Goal: Transaction & Acquisition: Obtain resource

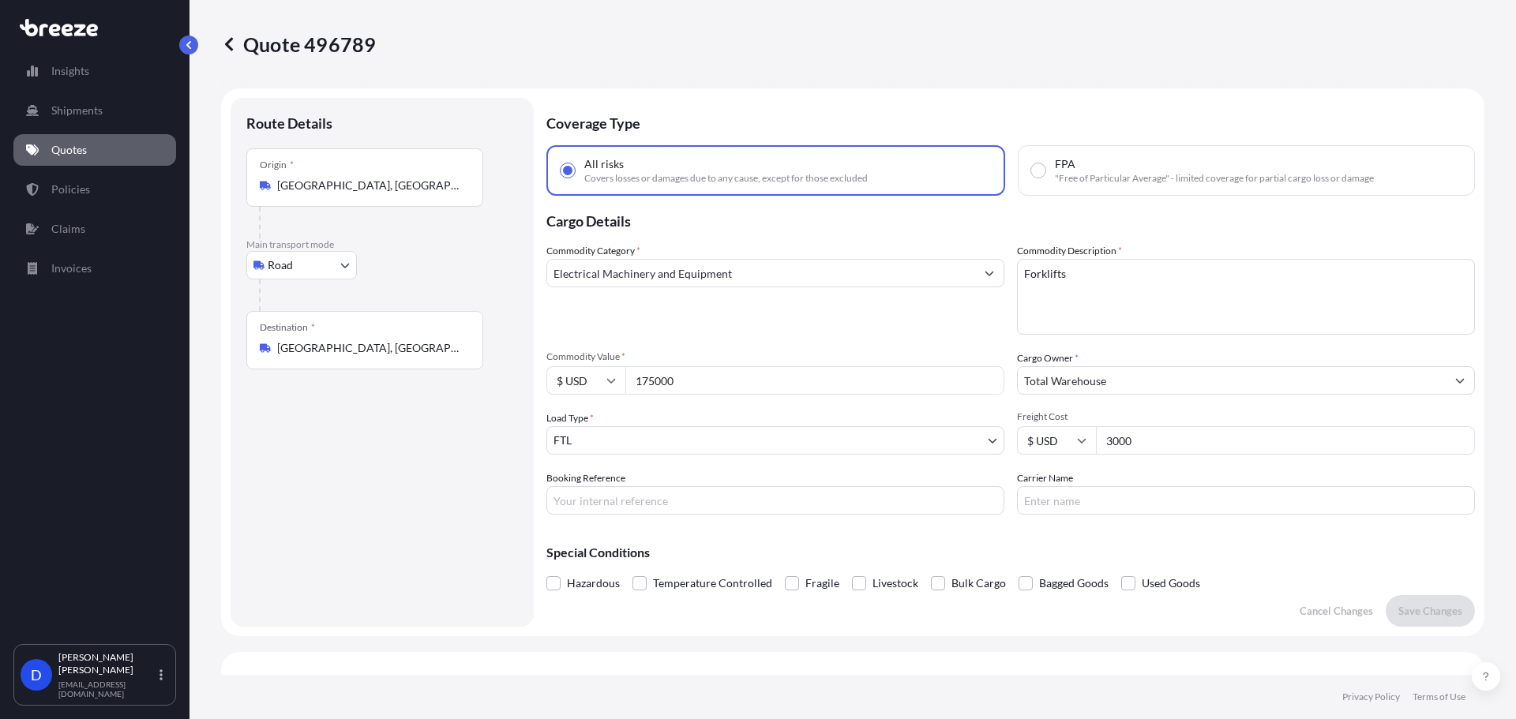
select select "Road"
select select "2"
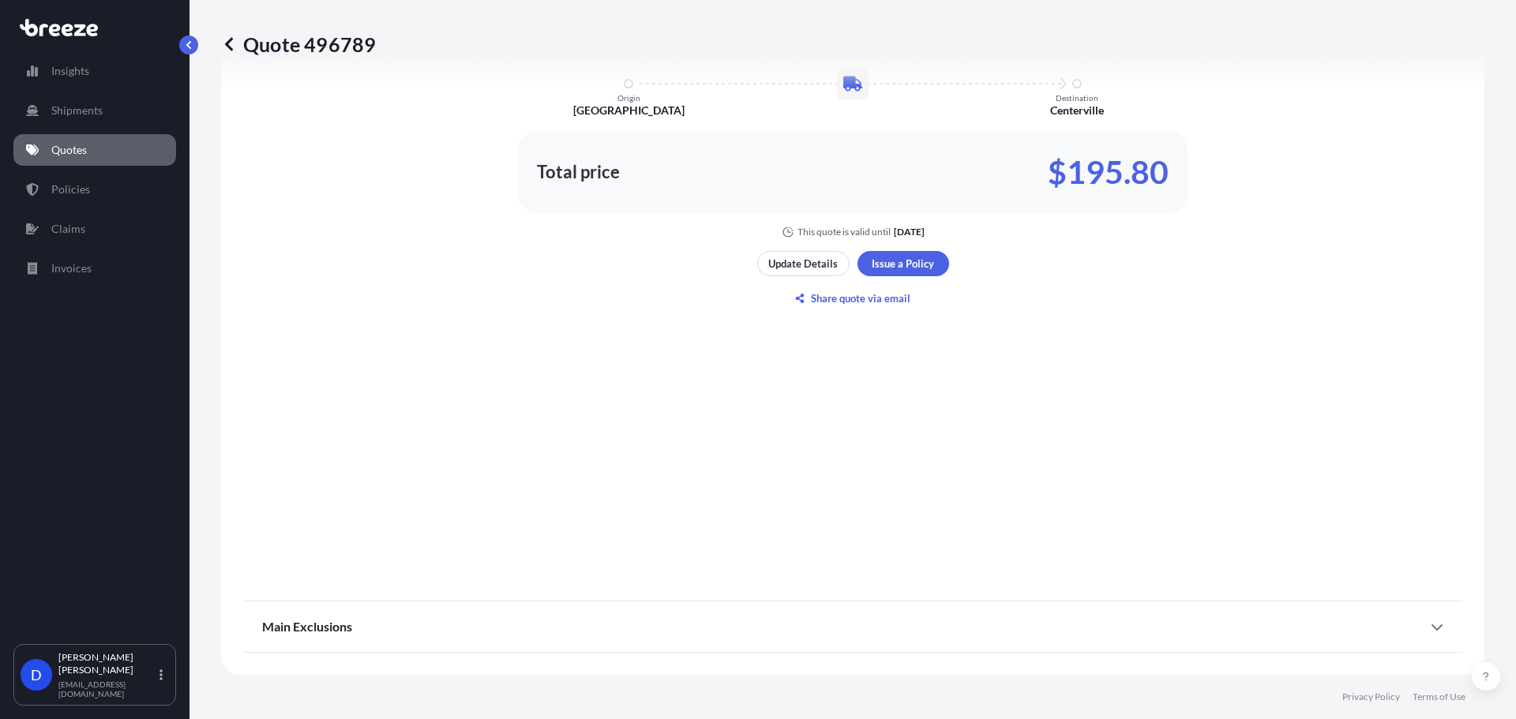
click at [57, 142] on p "Quotes" at bounding box center [69, 150] width 36 height 16
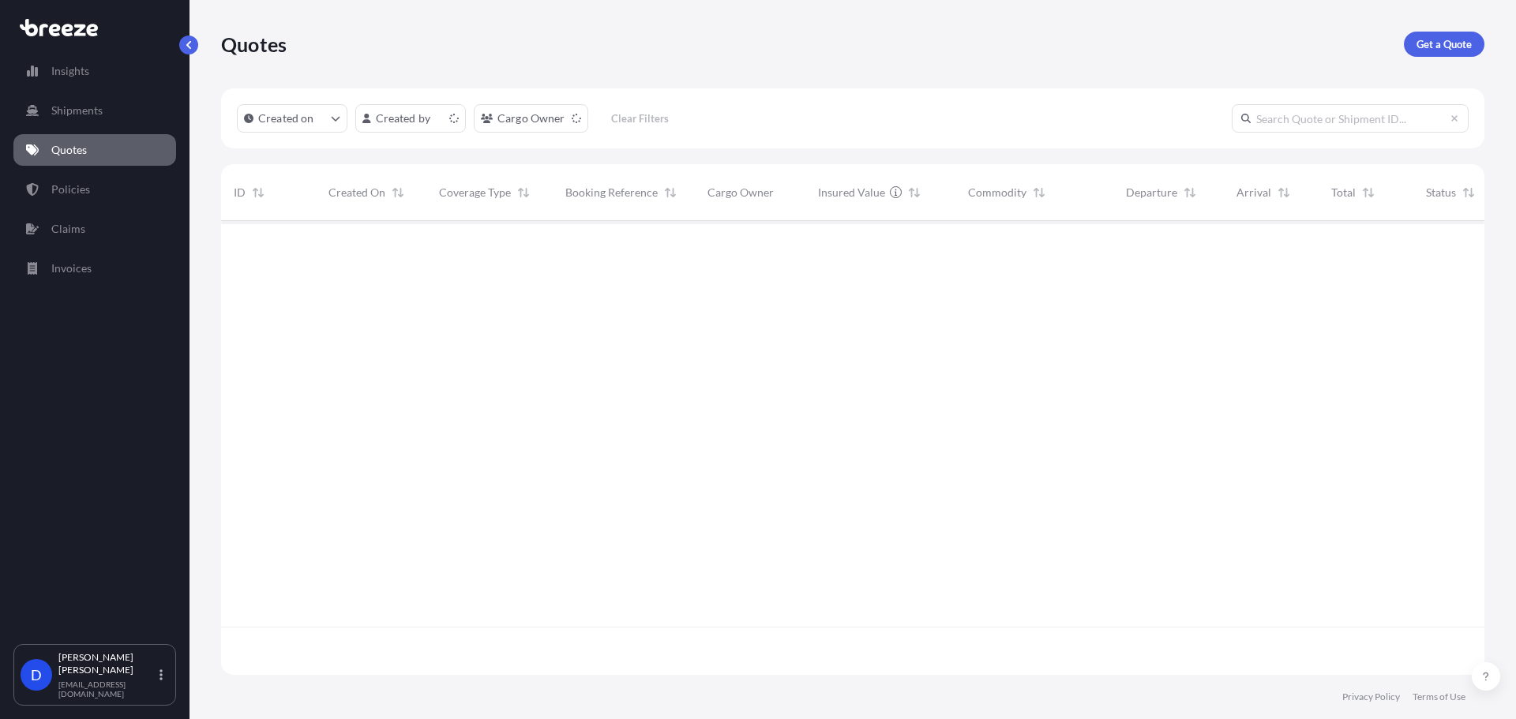
scroll to position [451, 1252]
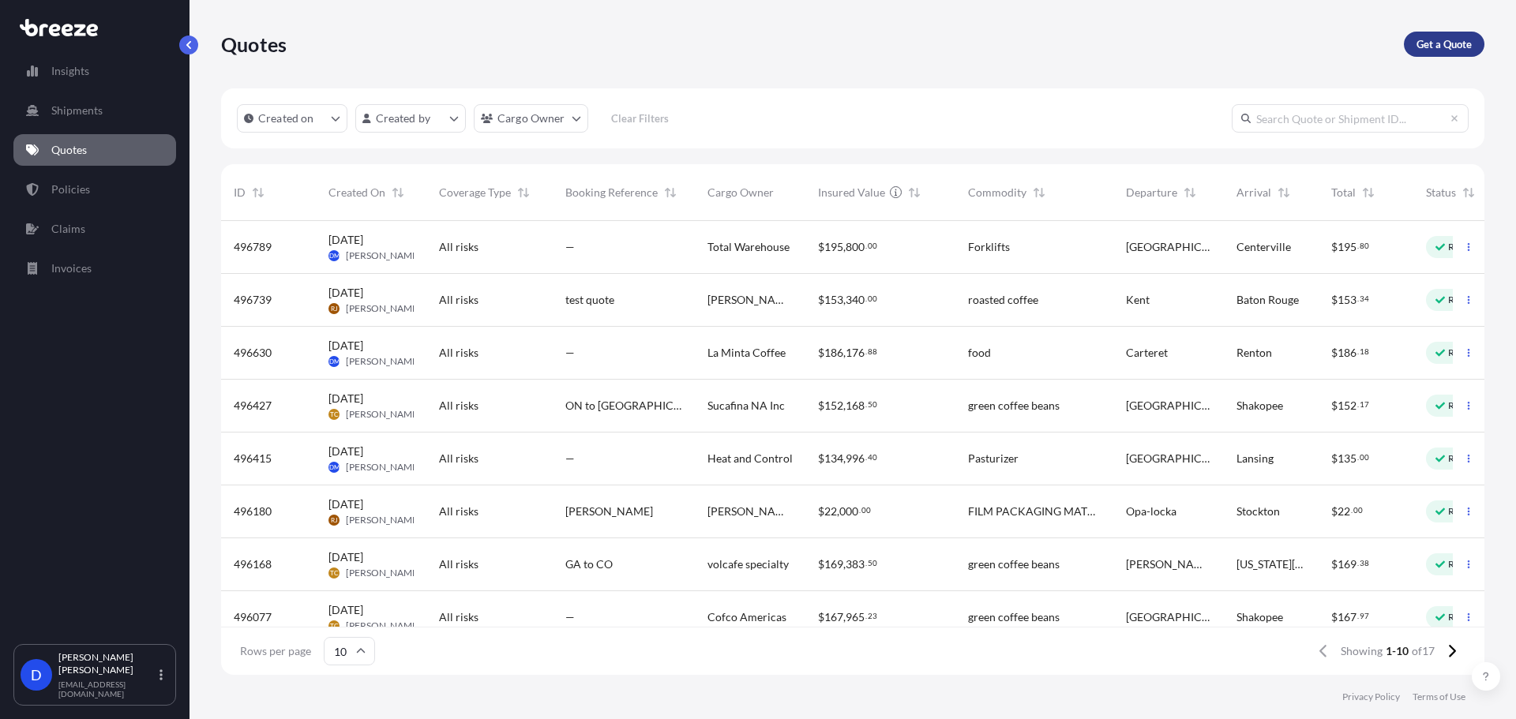
click at [1462, 49] on p "Get a Quote" at bounding box center [1444, 44] width 55 height 16
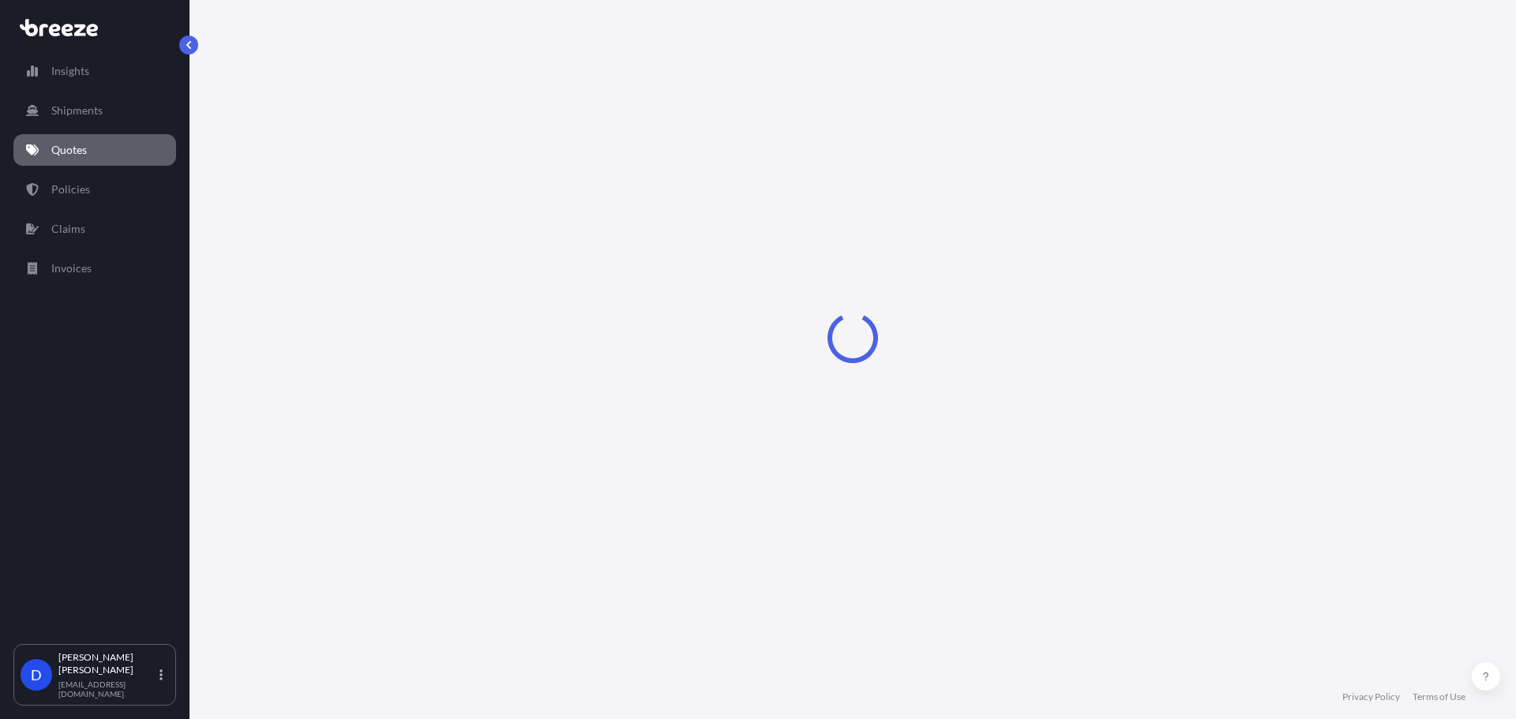
select select "Sea"
select select "1"
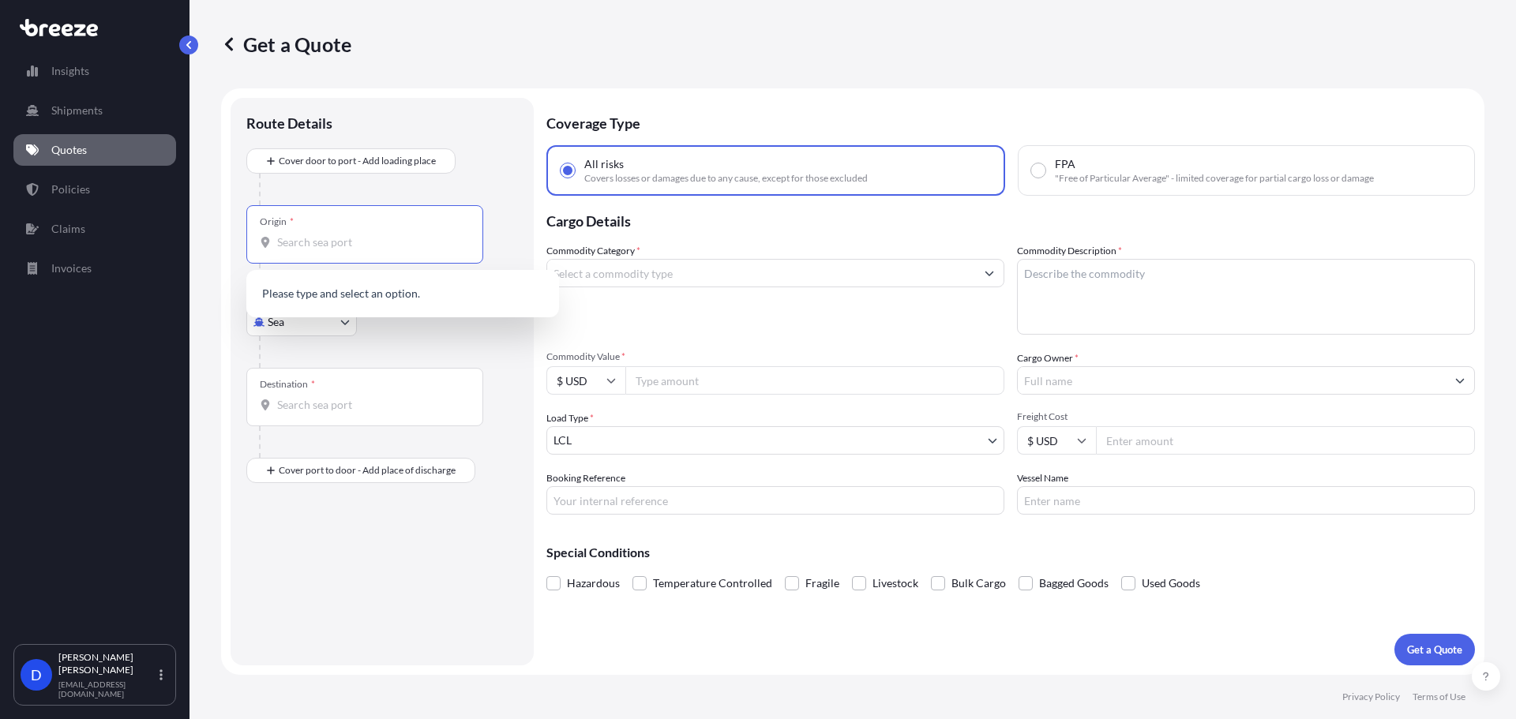
click at [332, 246] on input "Origin *" at bounding box center [370, 243] width 186 height 16
click at [265, 323] on body "0 options available. Insights Shipments Quotes Policies Claims Invoices D [PERS…" at bounding box center [758, 419] width 1516 height 838
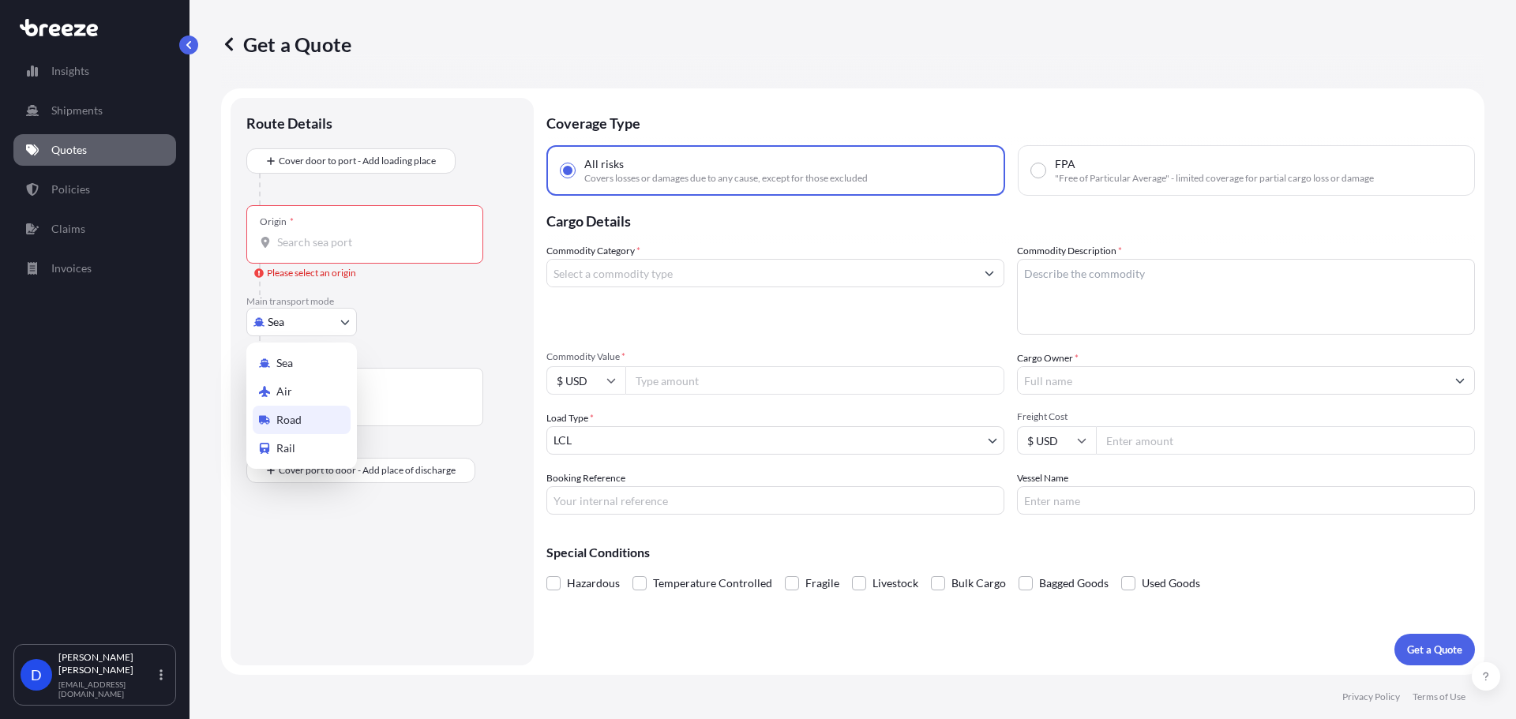
click at [277, 408] on div "Road" at bounding box center [302, 420] width 98 height 28
select select "Road"
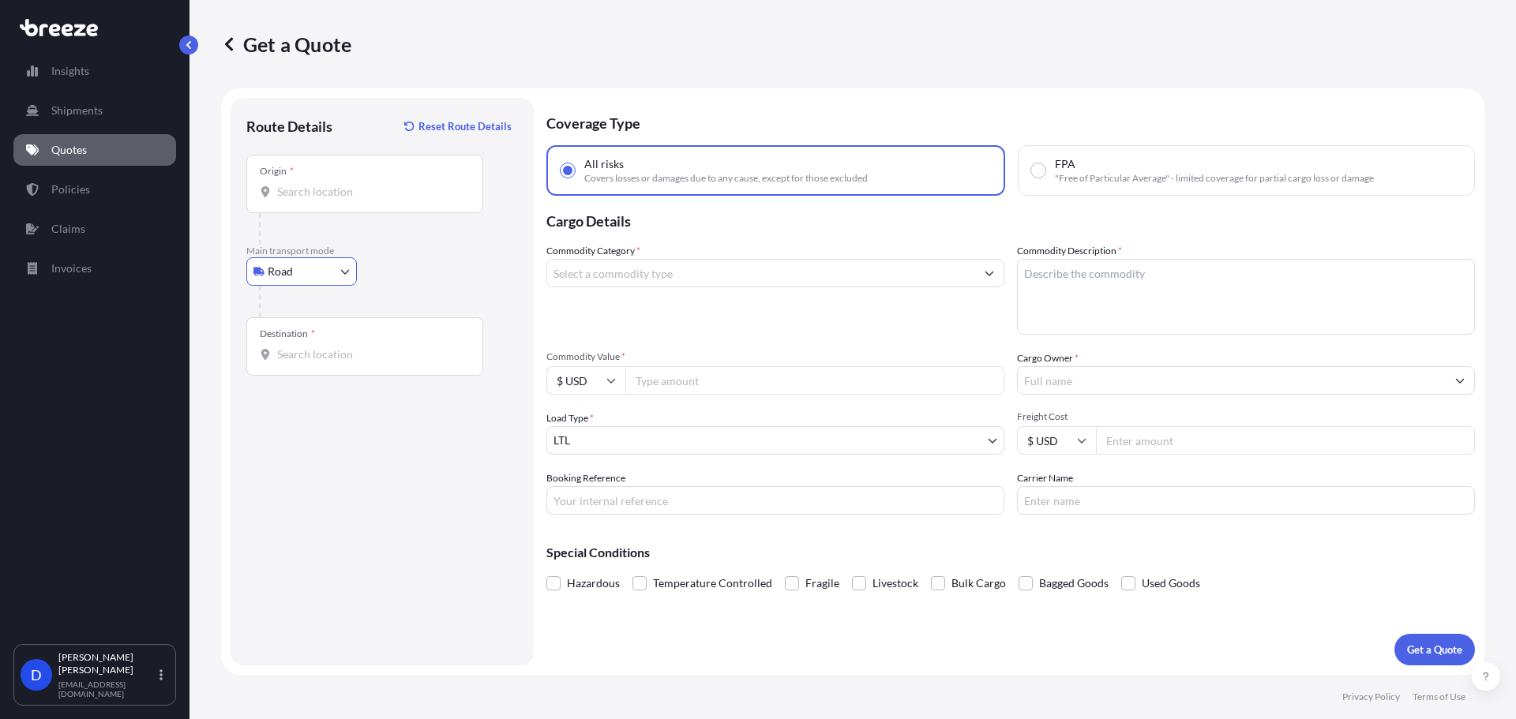
click at [339, 180] on div "Origin *" at bounding box center [364, 184] width 237 height 58
click at [339, 184] on input "Origin *" at bounding box center [370, 192] width 186 height 16
click at [668, 274] on input "Commodity Category *" at bounding box center [761, 273] width 428 height 28
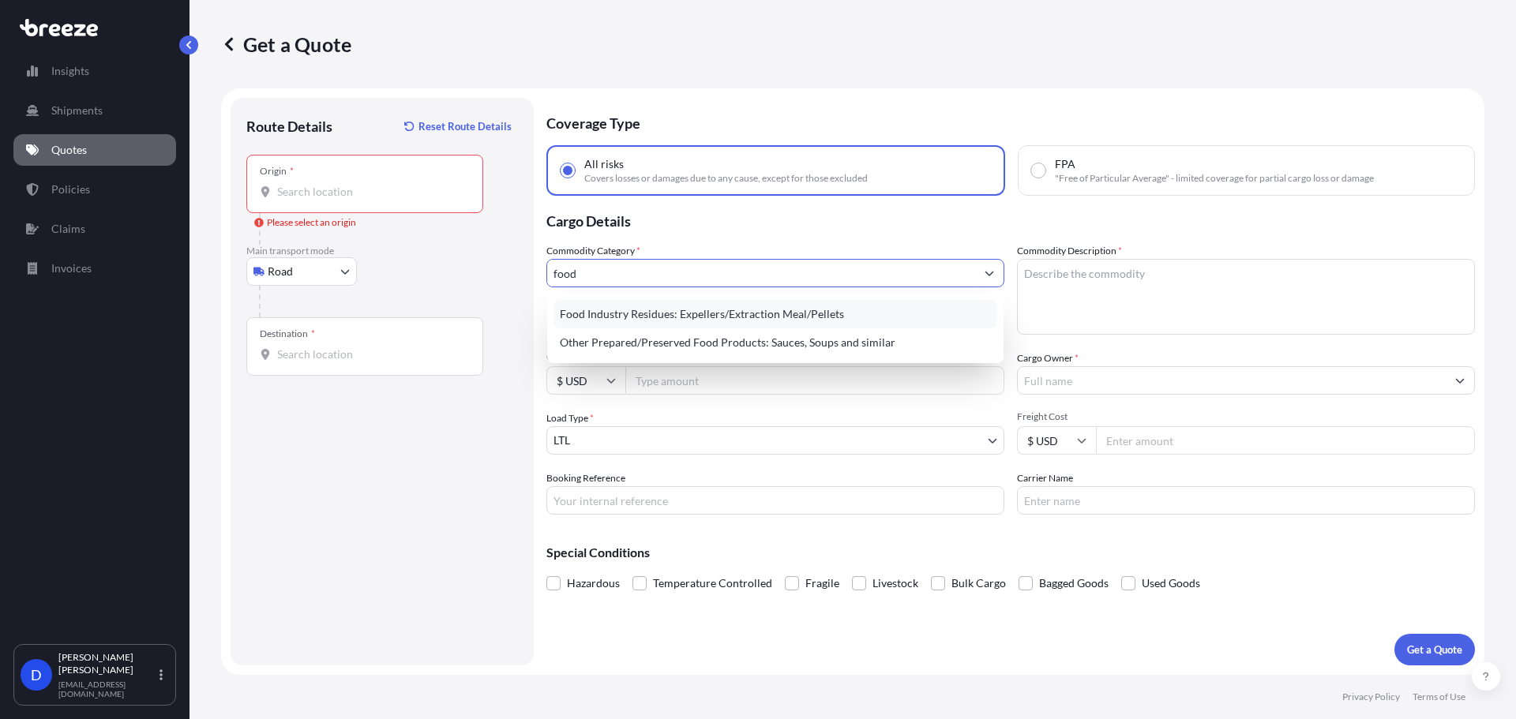
click at [661, 319] on div "Food Industry Residues: Expellers/Extraction Meal/Pellets" at bounding box center [776, 314] width 444 height 28
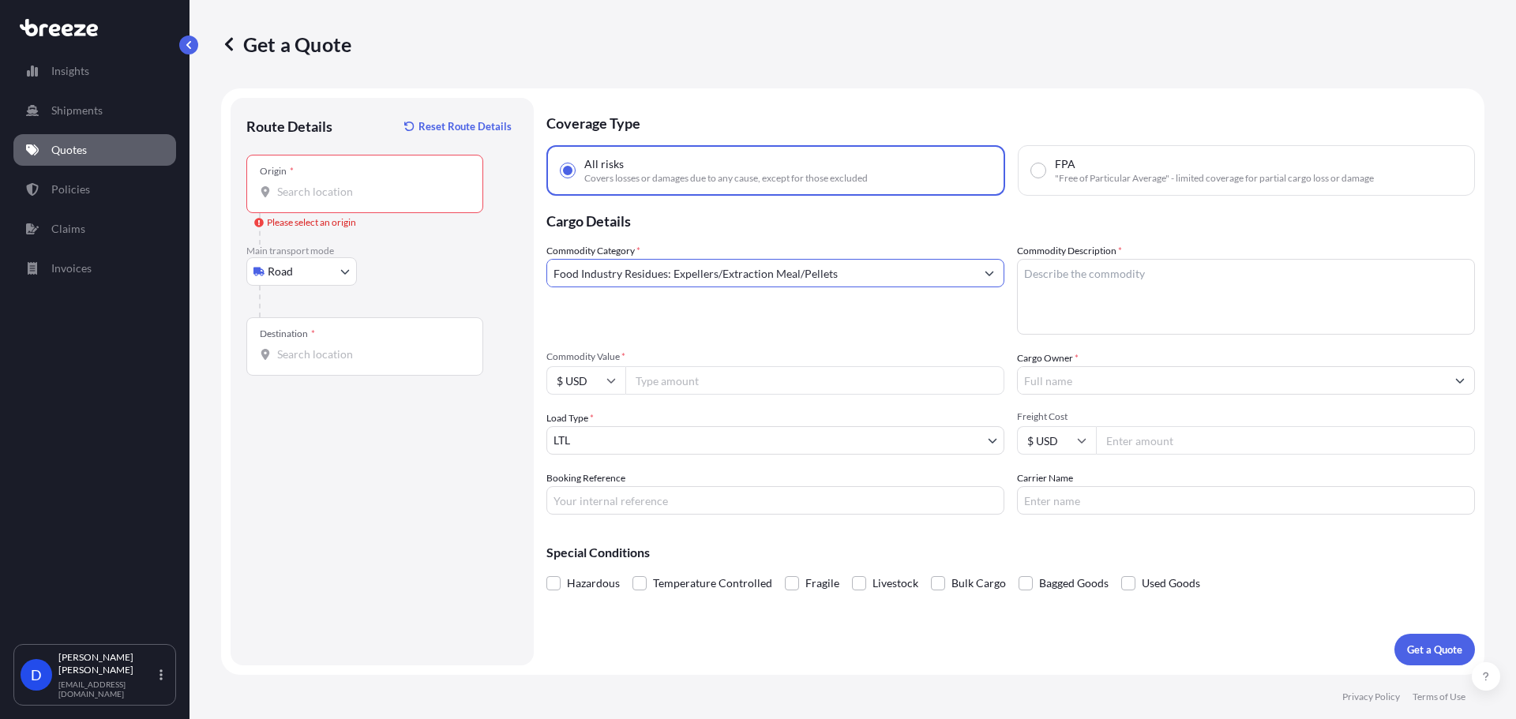
type input "Food Industry Residues: Expellers/Extraction Meal/Pellets"
click at [1072, 275] on textarea "Commodity Description *" at bounding box center [1246, 297] width 458 height 76
type textarea "Food"
click at [306, 205] on div "Origin *" at bounding box center [364, 184] width 237 height 58
click at [306, 200] on input "Origin * Please select an origin" at bounding box center [370, 192] width 186 height 16
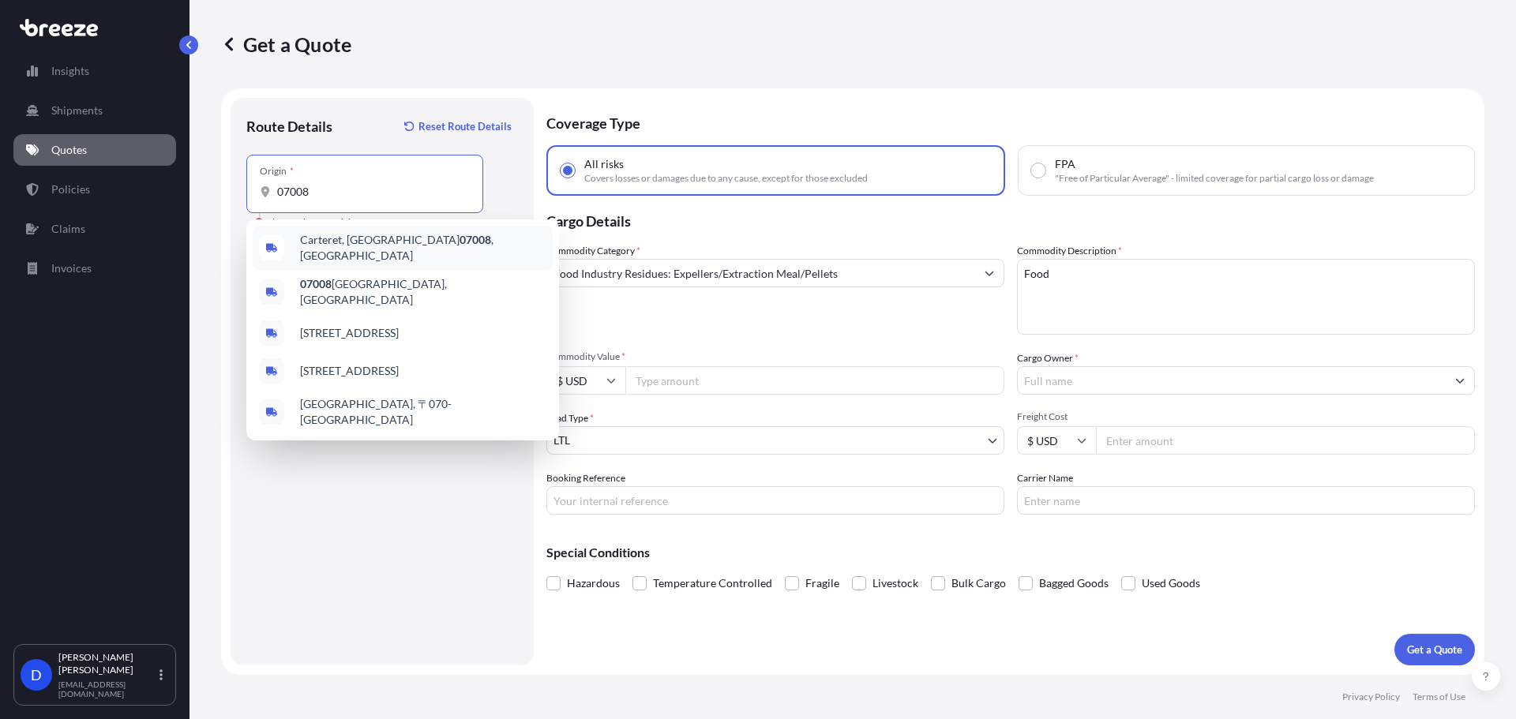
click at [318, 235] on div "Carteret, NJ 07008 , [GEOGRAPHIC_DATA]" at bounding box center [403, 248] width 300 height 44
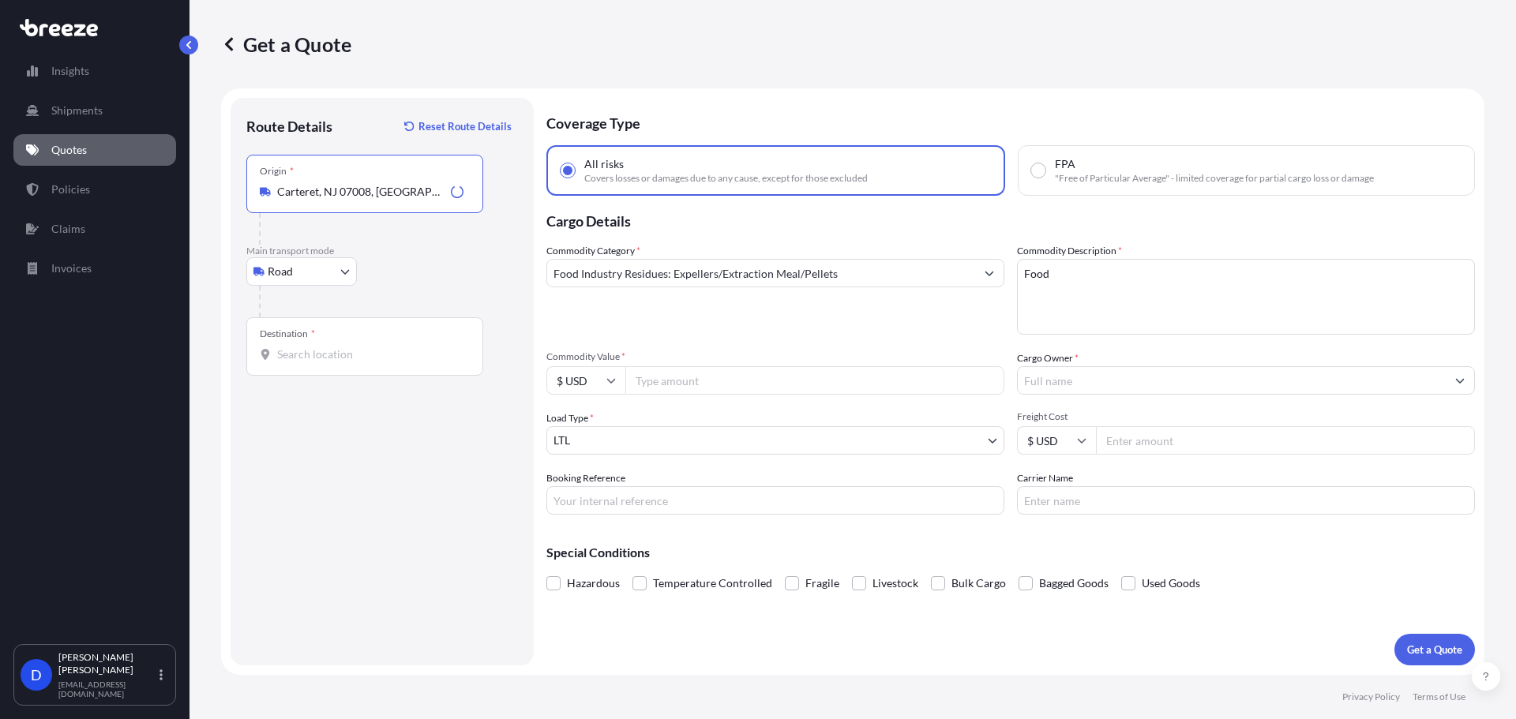
type input "Carteret, NJ 07008, [GEOGRAPHIC_DATA]"
click at [290, 342] on div "Destination *" at bounding box center [364, 346] width 237 height 58
click at [290, 347] on input "Destination *" at bounding box center [370, 355] width 186 height 16
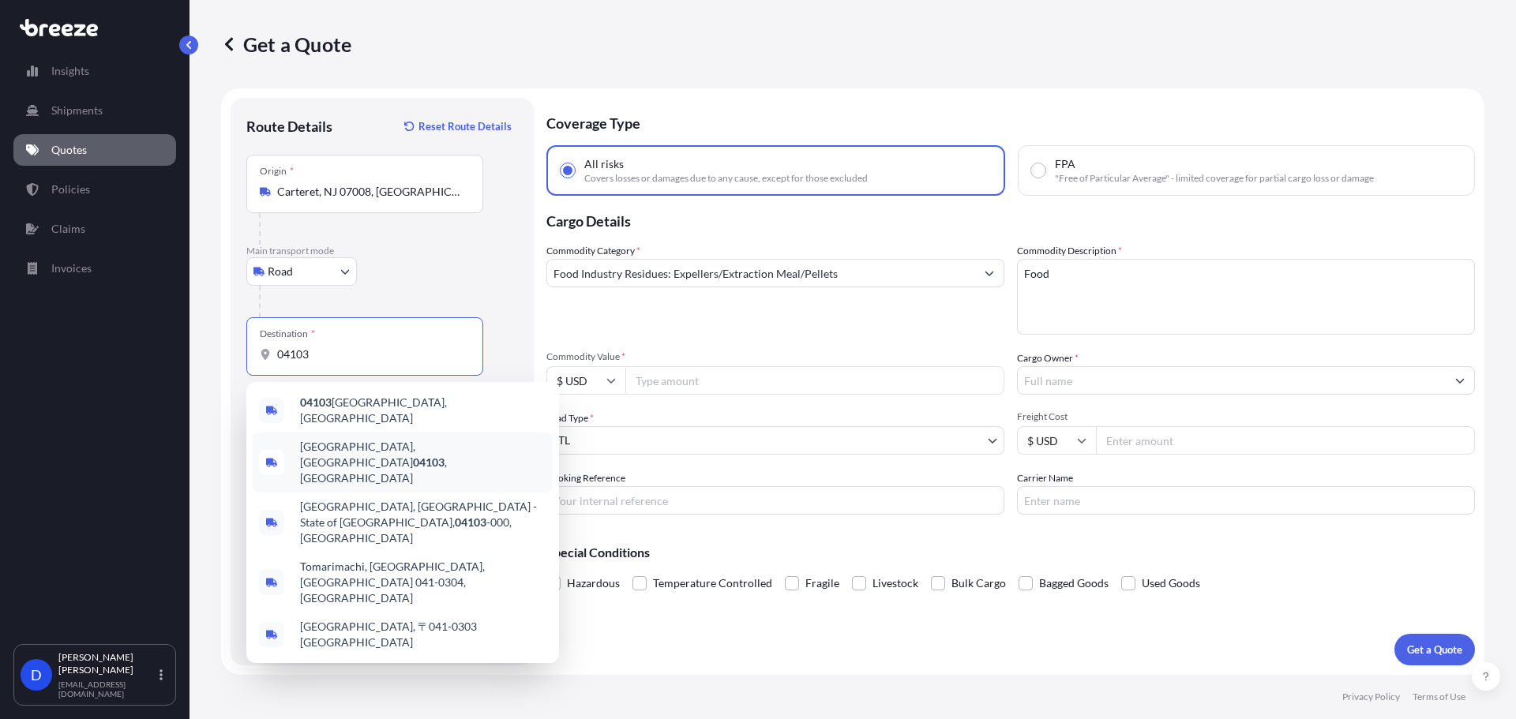
click at [329, 443] on span "[GEOGRAPHIC_DATA], ME 04103 , [GEOGRAPHIC_DATA]" at bounding box center [423, 462] width 246 height 47
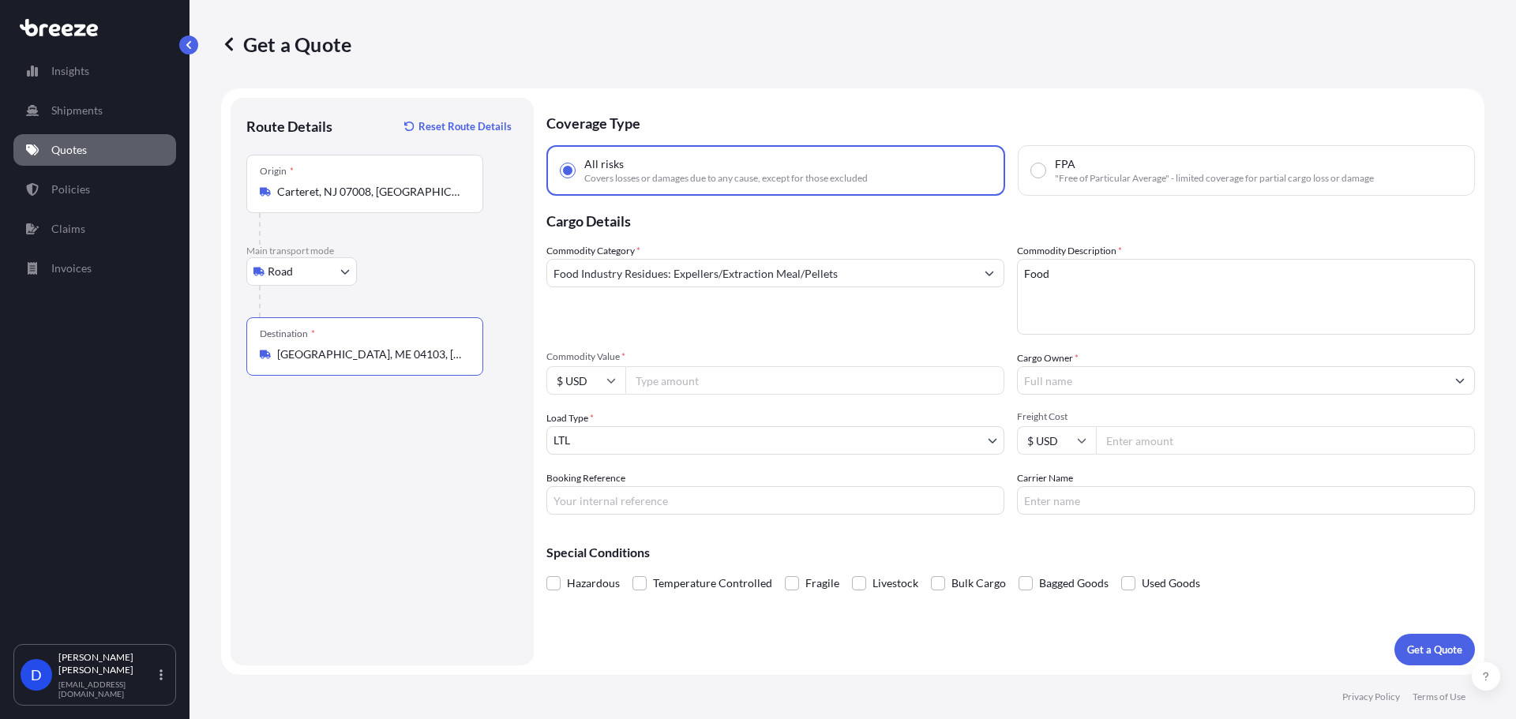
type input "[GEOGRAPHIC_DATA], ME 04103, [GEOGRAPHIC_DATA]"
click at [726, 390] on input "Commodity Value *" at bounding box center [814, 380] width 379 height 28
type input "170526"
click at [652, 439] on body "0 options available. 5 options available. Insights Shipments Quotes Policies Cl…" at bounding box center [758, 419] width 1516 height 838
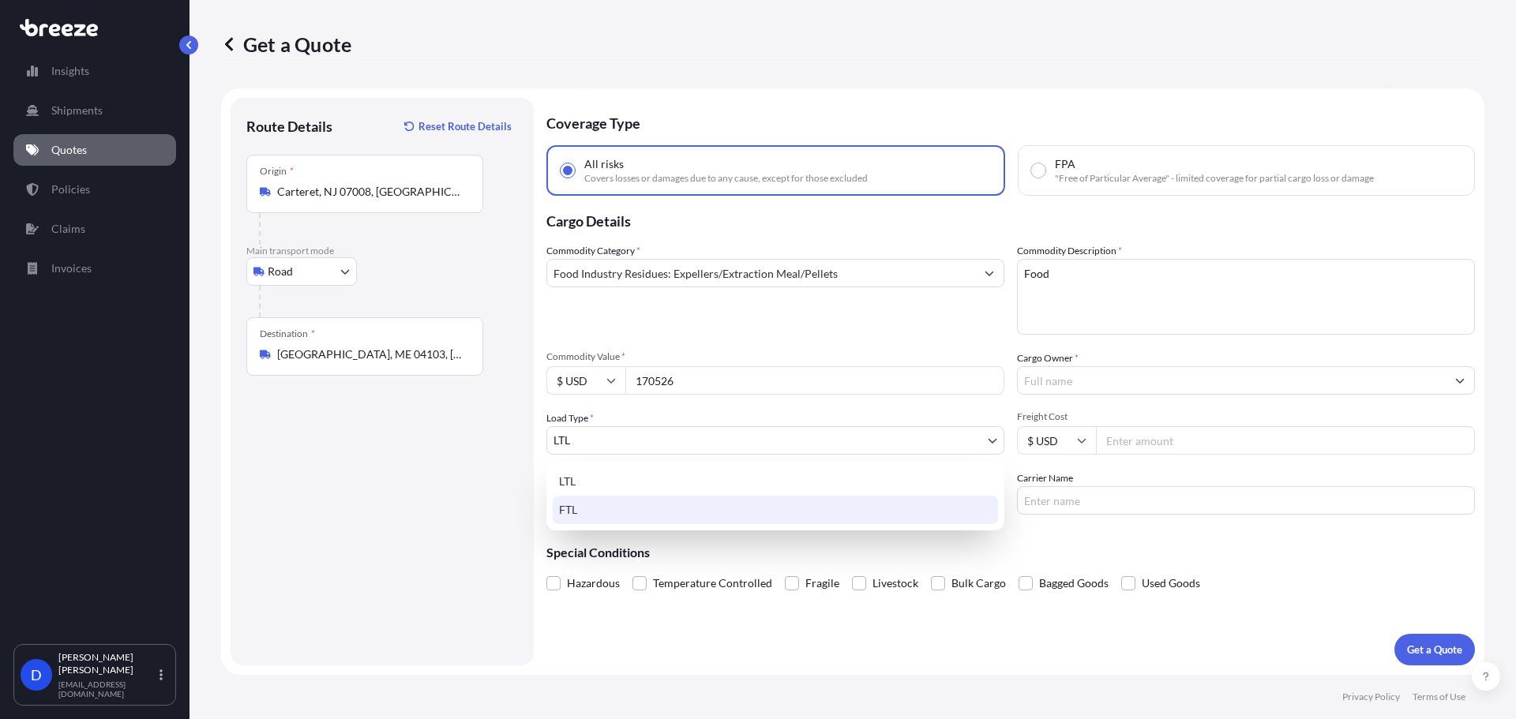
click at [614, 503] on div "FTL" at bounding box center [775, 510] width 445 height 28
select select "2"
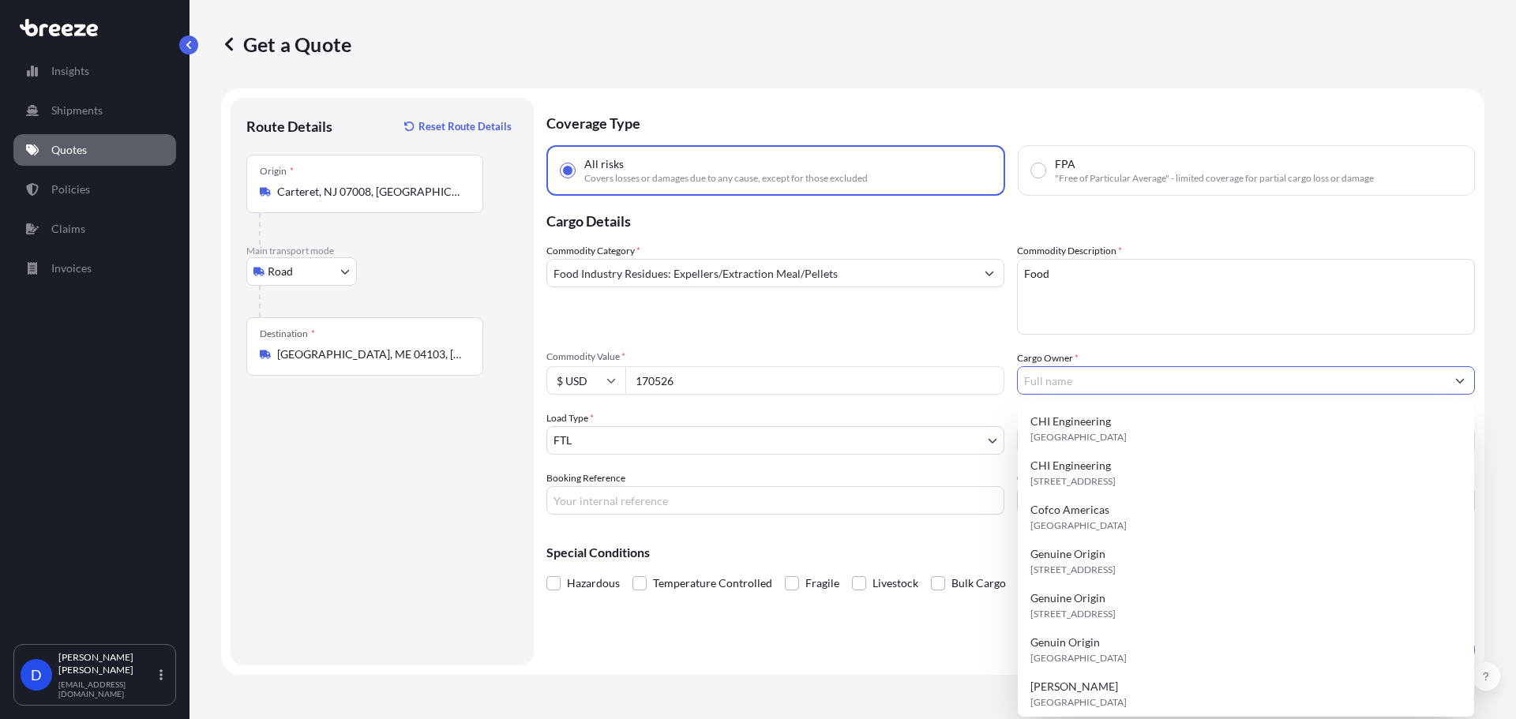
click at [1120, 384] on input "Cargo Owner *" at bounding box center [1232, 380] width 428 height 28
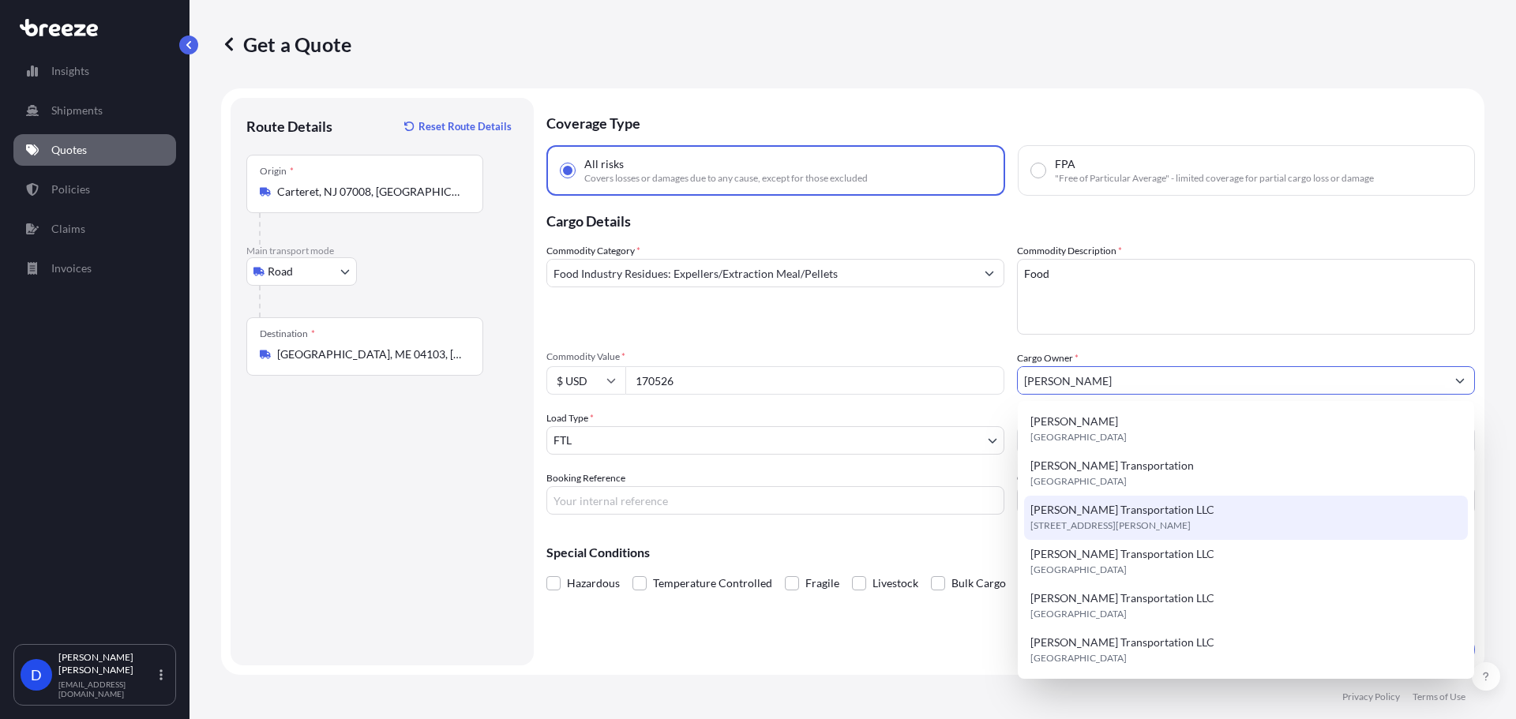
click at [1095, 506] on span "[PERSON_NAME] Transportation LLC" at bounding box center [1122, 510] width 184 height 16
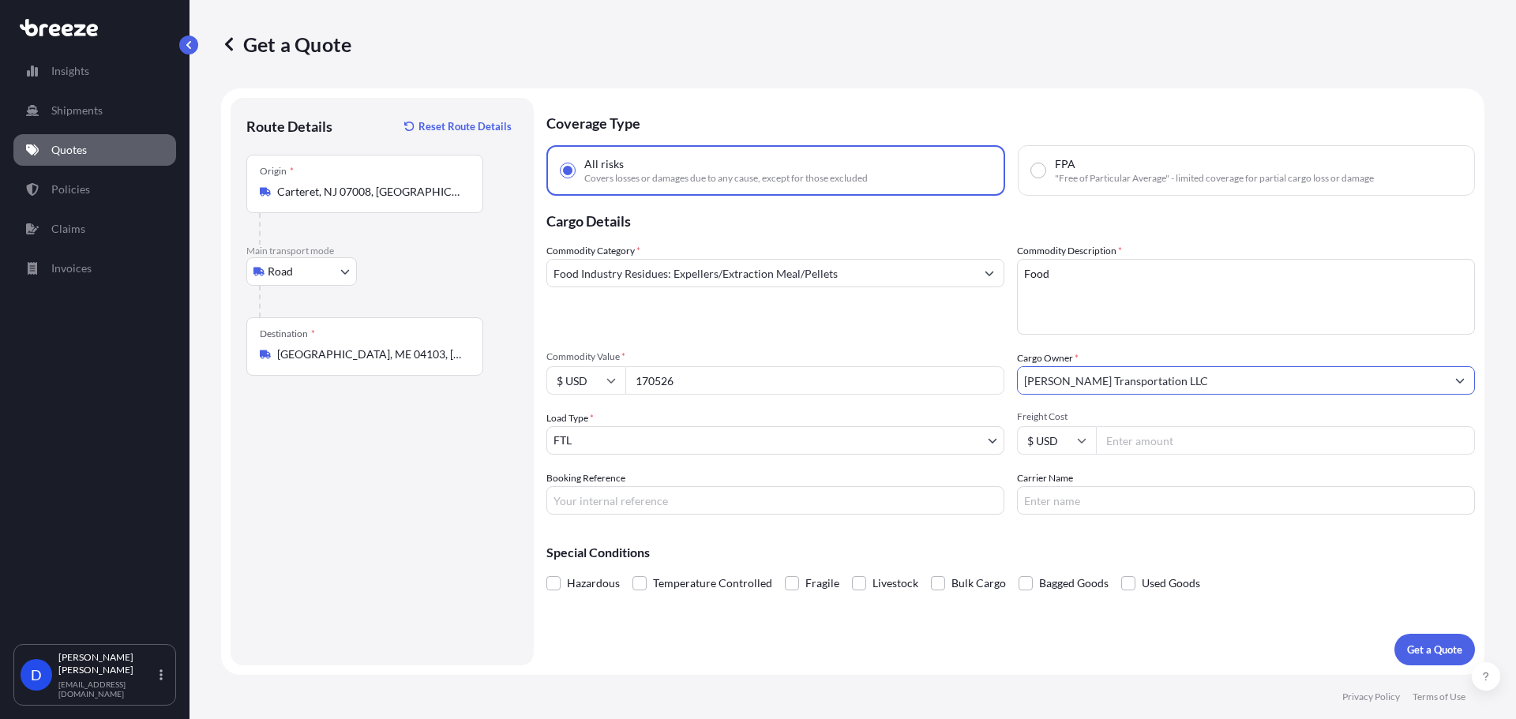
type input "[PERSON_NAME] Transportation LLC"
click at [1139, 438] on input "Freight Cost" at bounding box center [1285, 440] width 379 height 28
type input "170526"
click at [1448, 644] on p "Get a Quote" at bounding box center [1434, 650] width 55 height 16
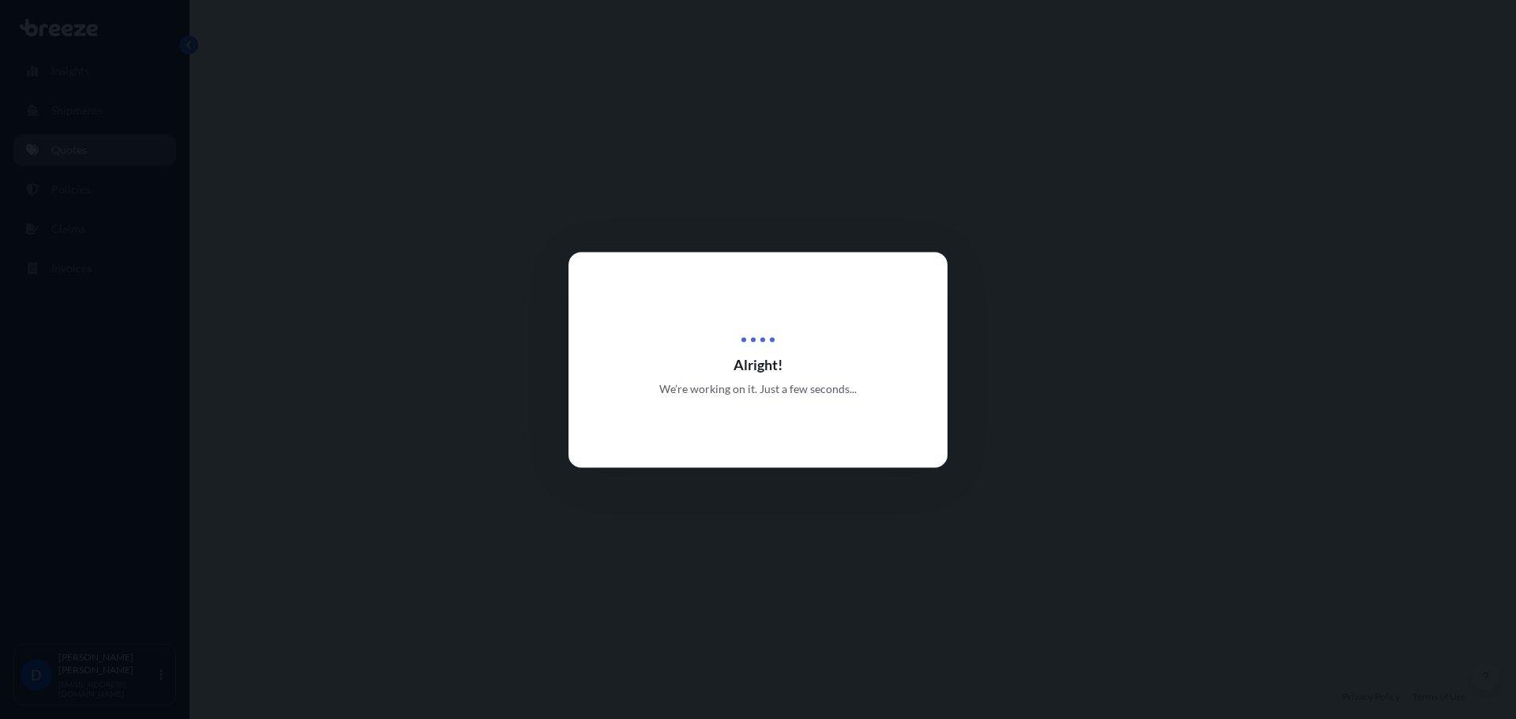
select select "Road"
select select "2"
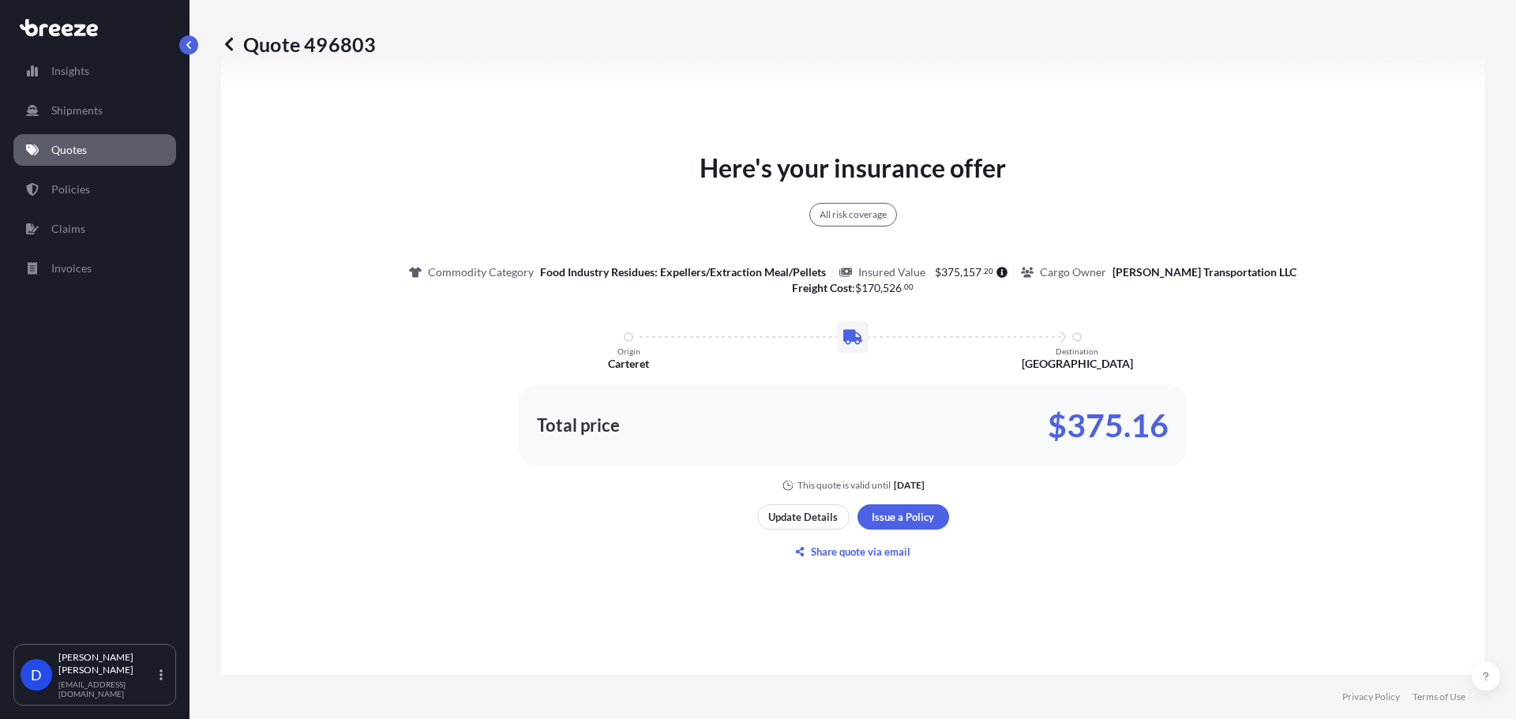
scroll to position [836, 0]
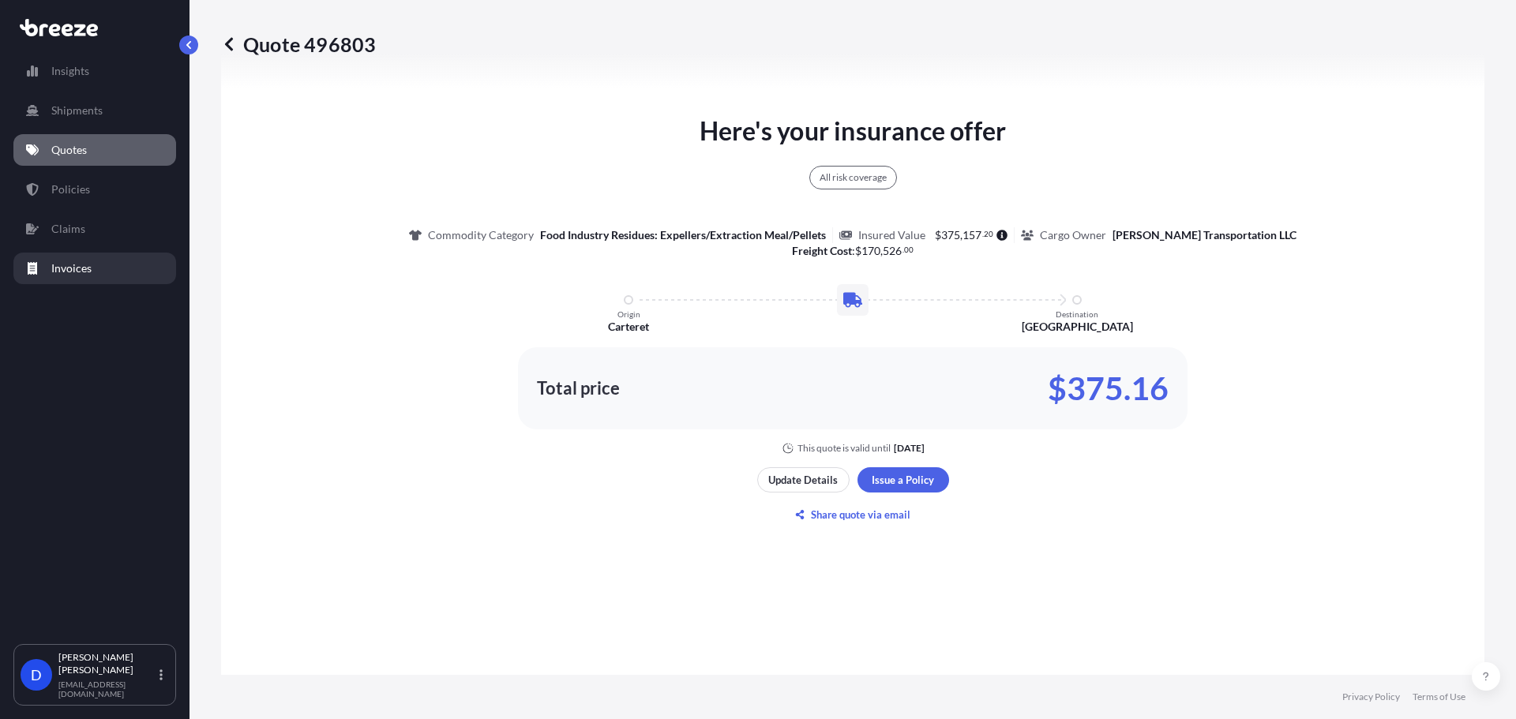
click at [123, 277] on link "Invoices" at bounding box center [94, 269] width 163 height 32
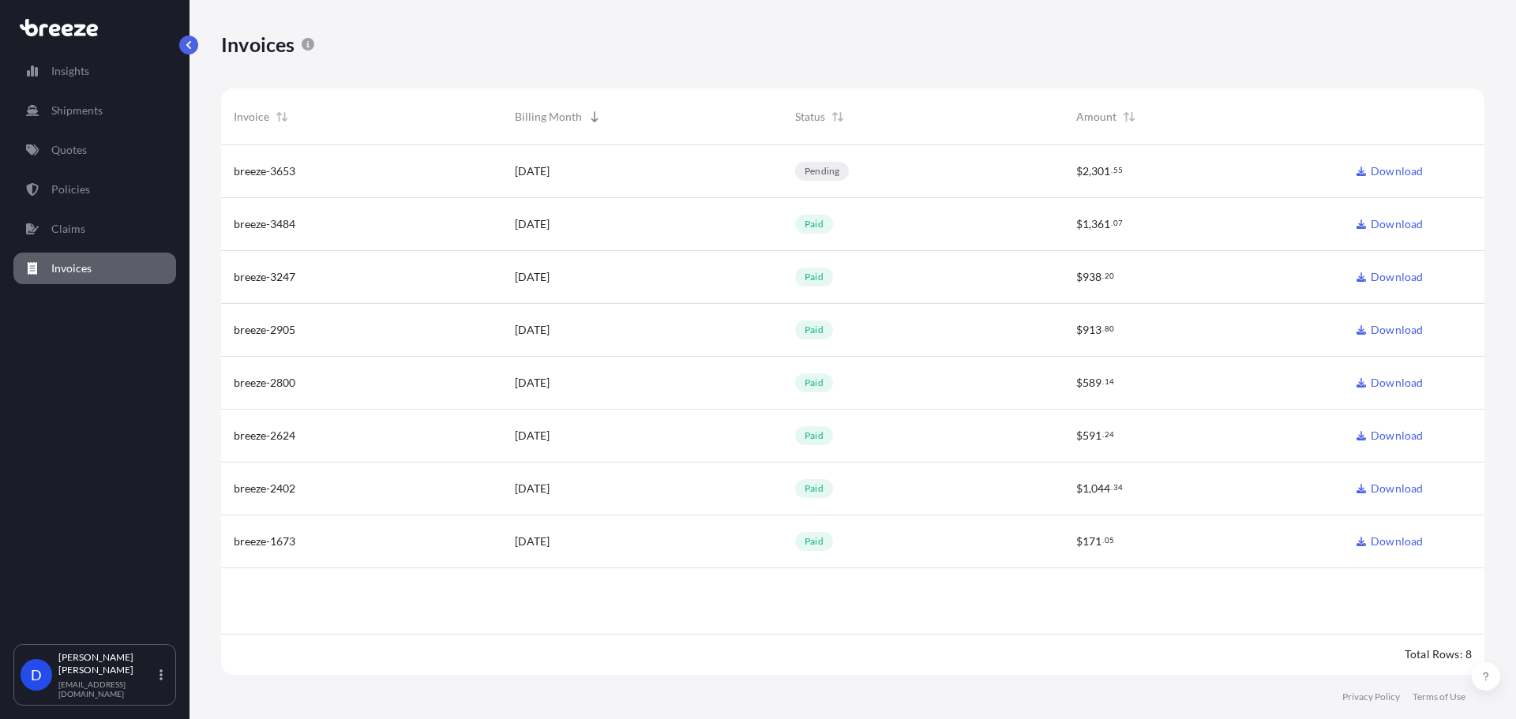
scroll to position [534, 1252]
